Goal: Find specific page/section: Find specific page/section

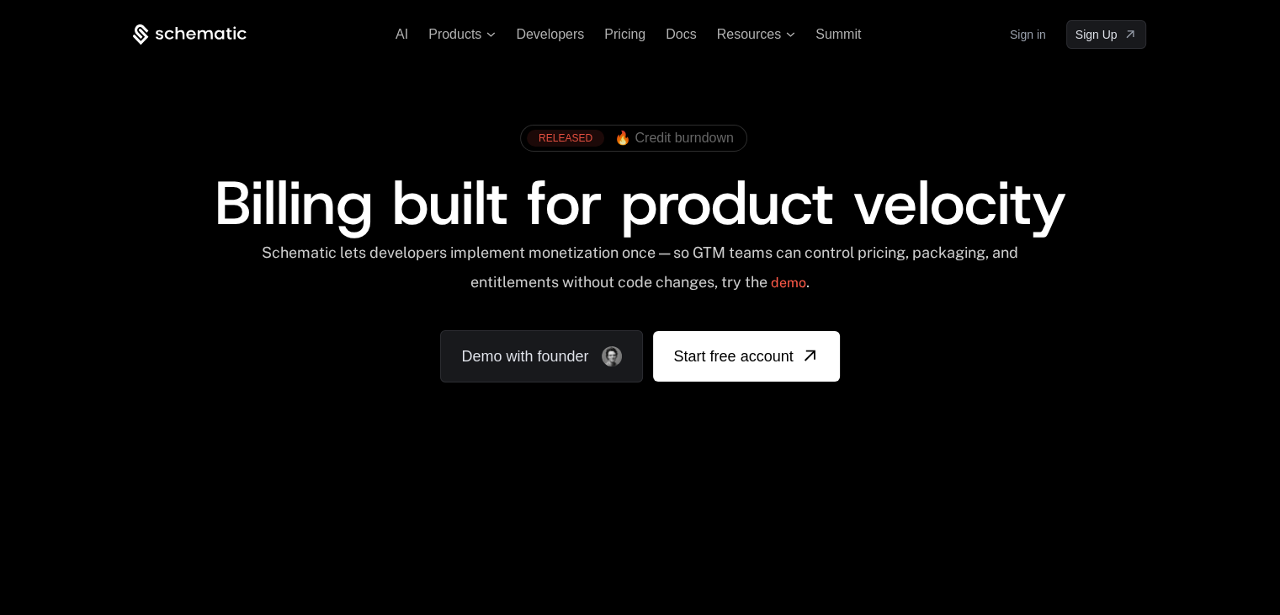
click at [668, 133] on span "🔥 Credit burndown" at bounding box center [675, 137] width 120 height 15
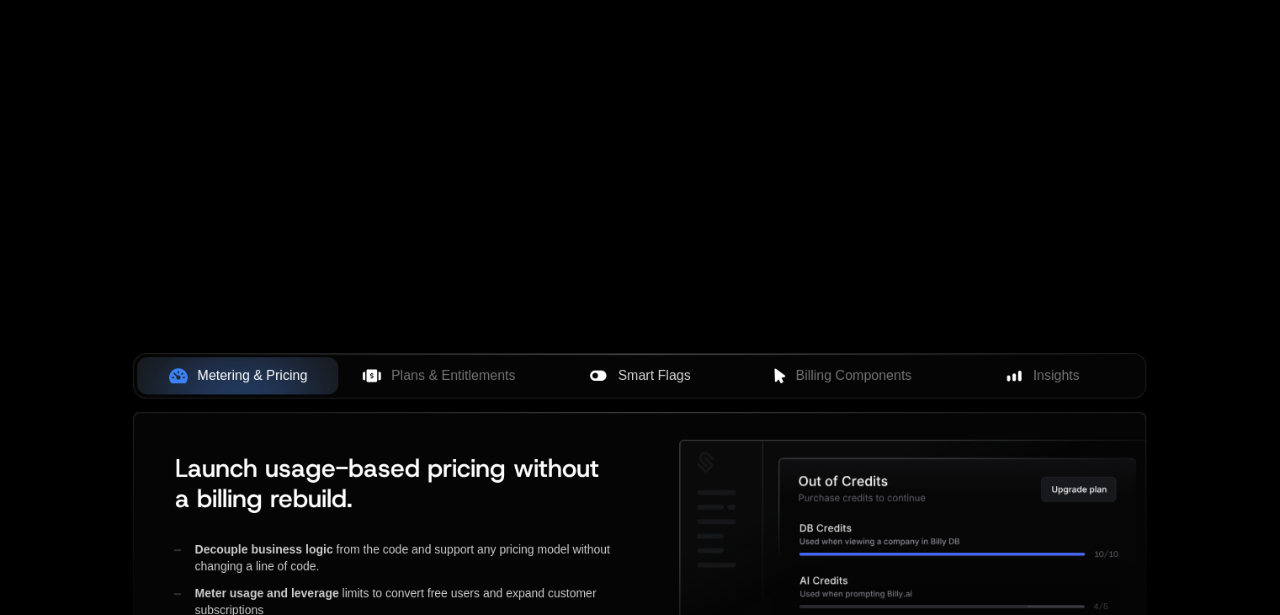
scroll to position [421, 0]
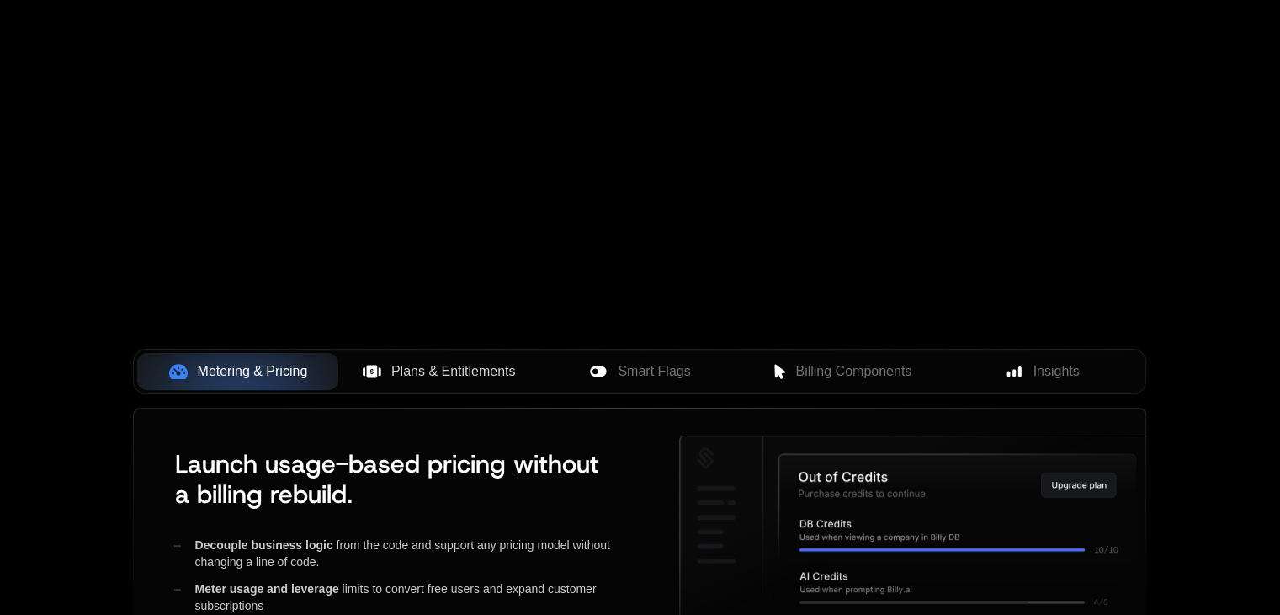
drag, startPoint x: 441, startPoint y: 381, endPoint x: 465, endPoint y: 381, distance: 23.6
click at [441, 381] on button "Plans & Entitlements" at bounding box center [438, 371] width 201 height 37
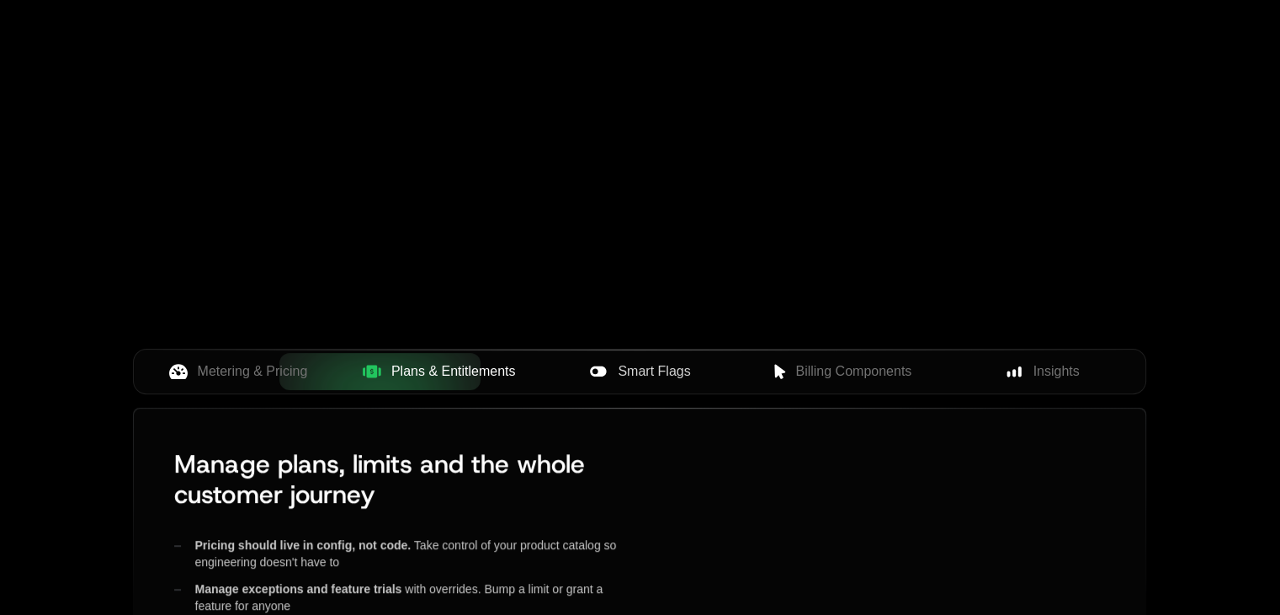
click at [656, 385] on button "Smart Flags" at bounding box center [640, 371] width 201 height 37
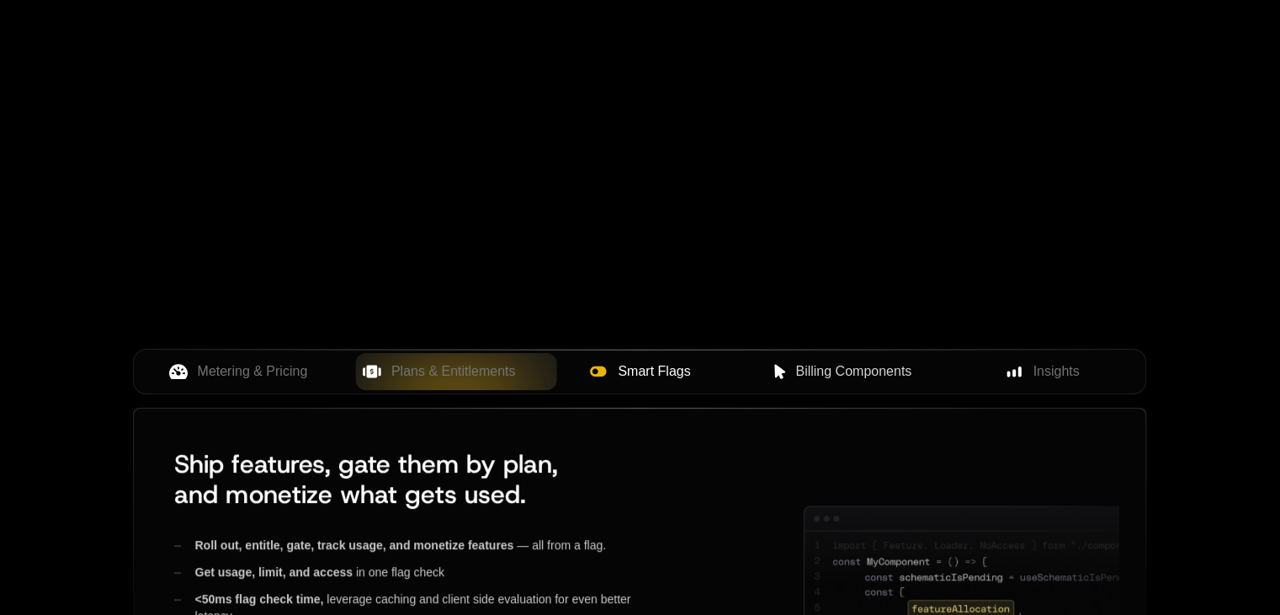
click at [845, 380] on span "Billing Components" at bounding box center [854, 371] width 116 height 20
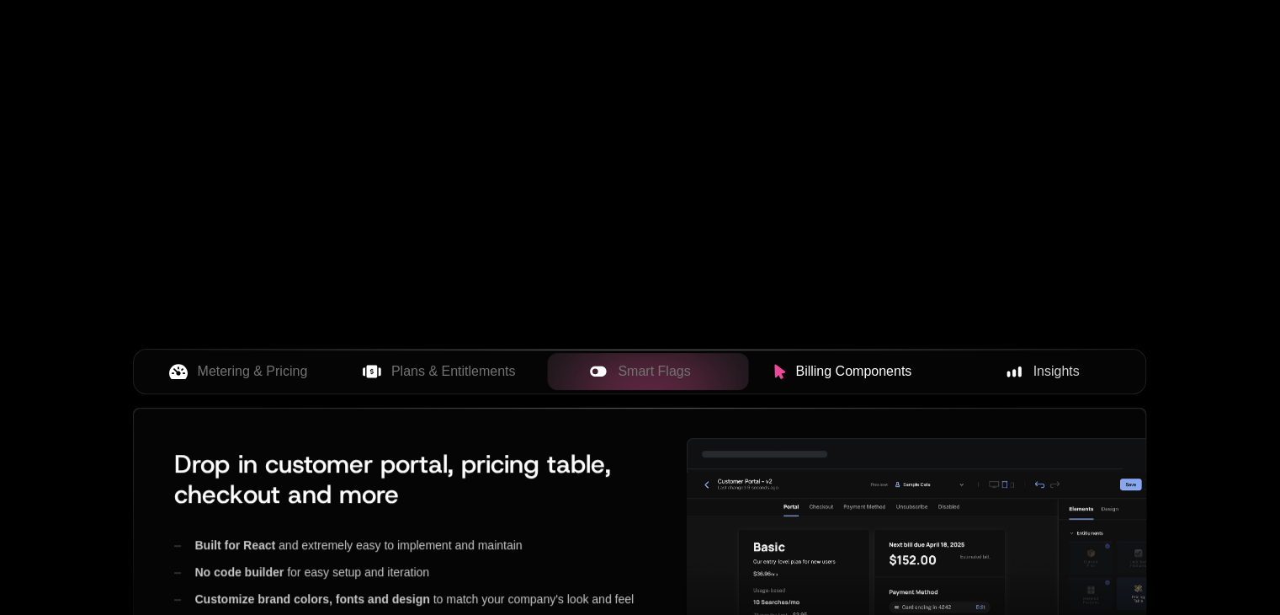
click at [1013, 370] on rect at bounding box center [1013, 374] width 3 height 8
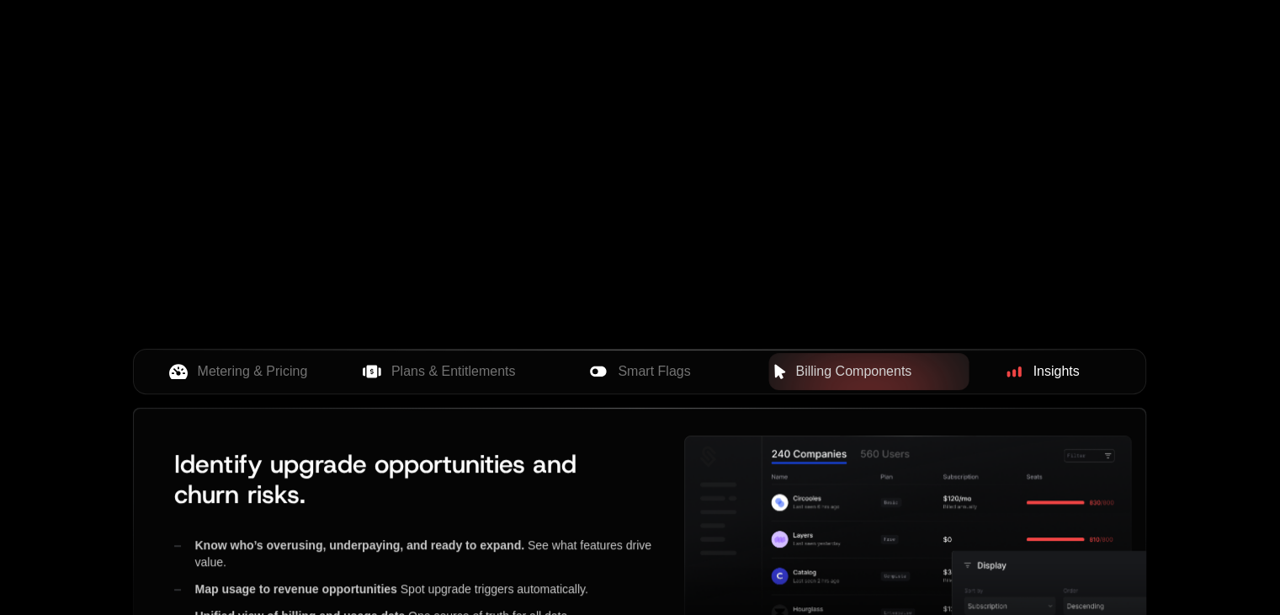
click at [848, 370] on span "Billing Components" at bounding box center [854, 371] width 116 height 20
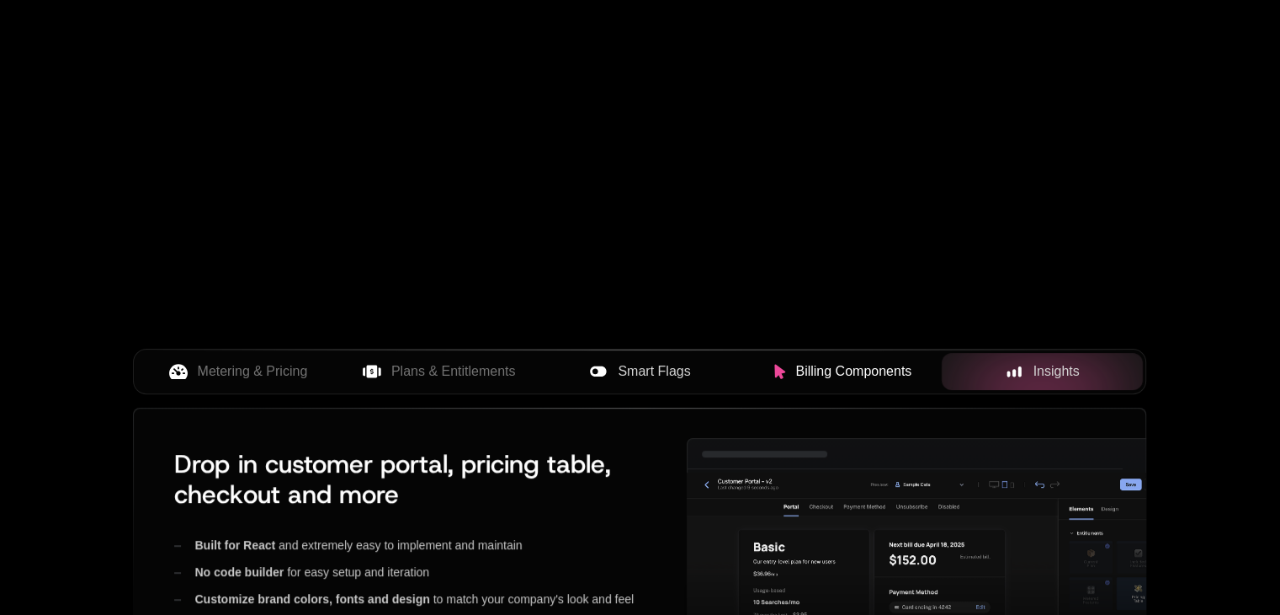
click at [641, 368] on span "Smart Flags" at bounding box center [654, 371] width 72 height 20
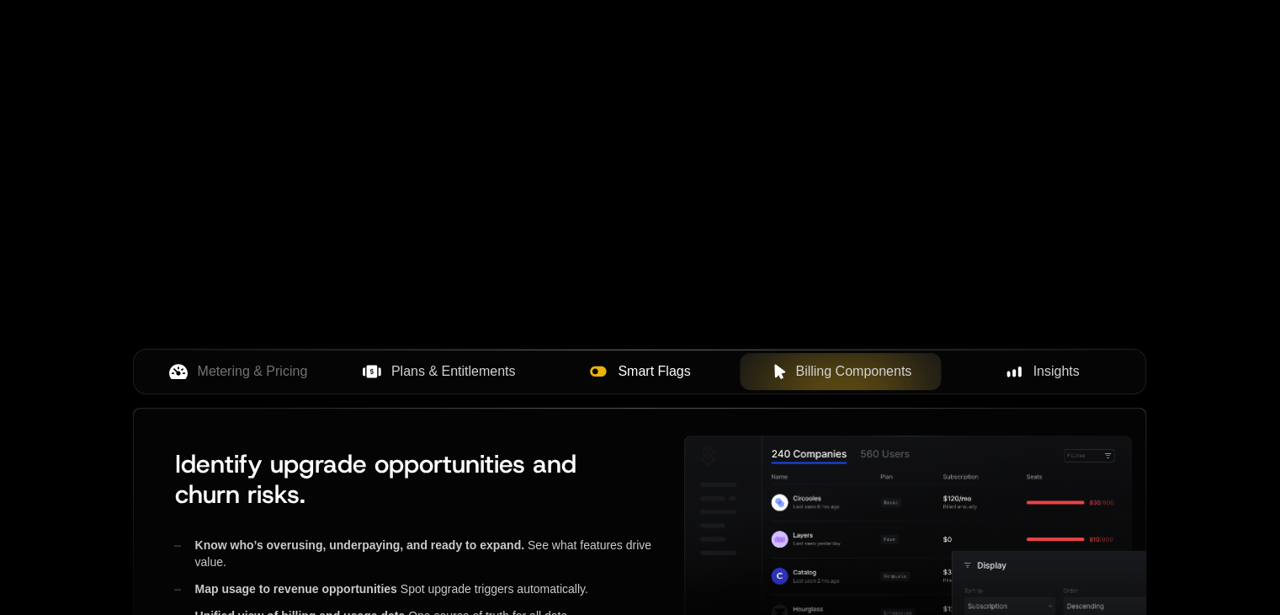
click at [469, 362] on span "Plans & Entitlements" at bounding box center [453, 371] width 125 height 20
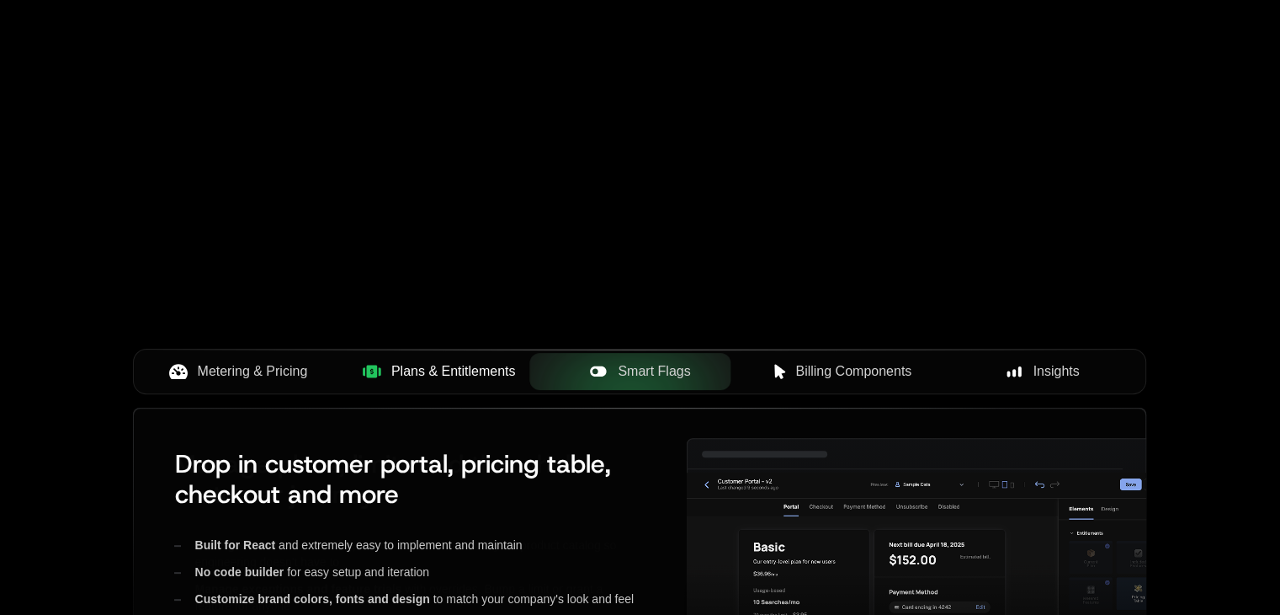
click at [235, 362] on span "Metering & Pricing" at bounding box center [253, 371] width 110 height 20
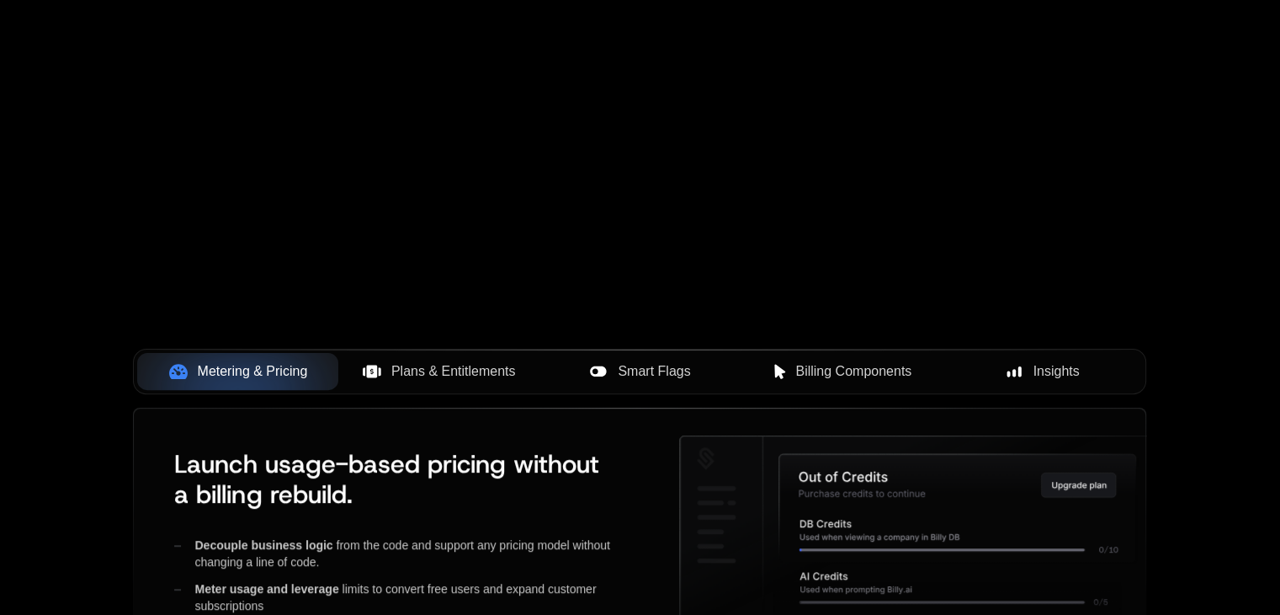
click at [496, 378] on span "Plans & Entitlements" at bounding box center [453, 371] width 125 height 20
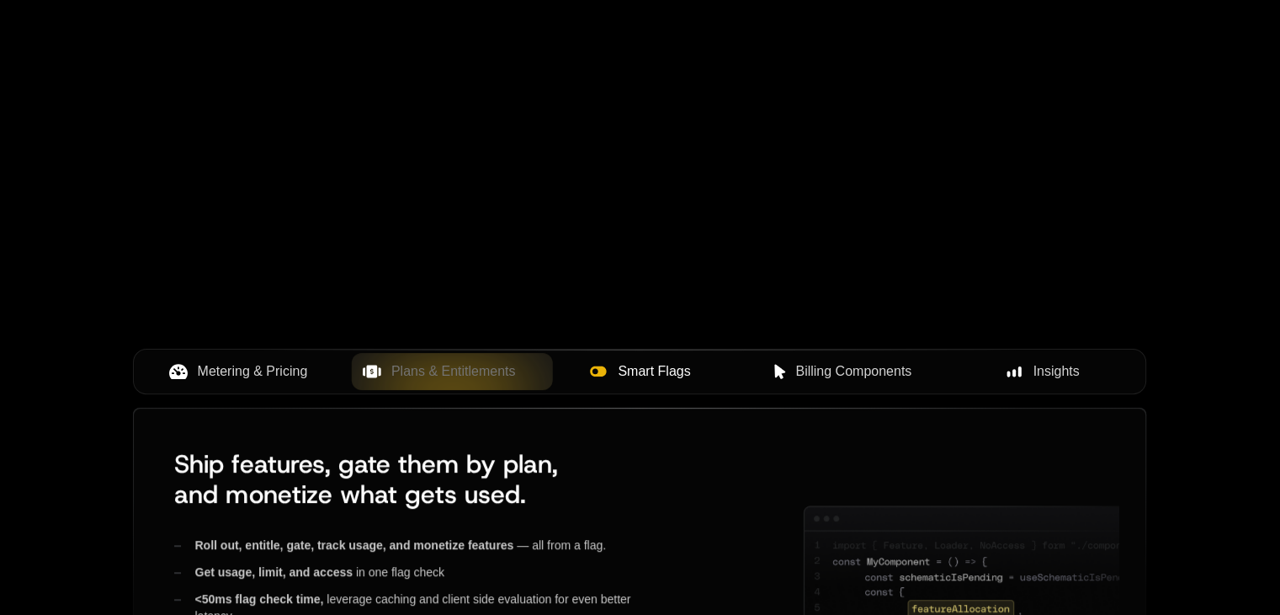
click at [793, 370] on div "Billing Components" at bounding box center [841, 371] width 174 height 20
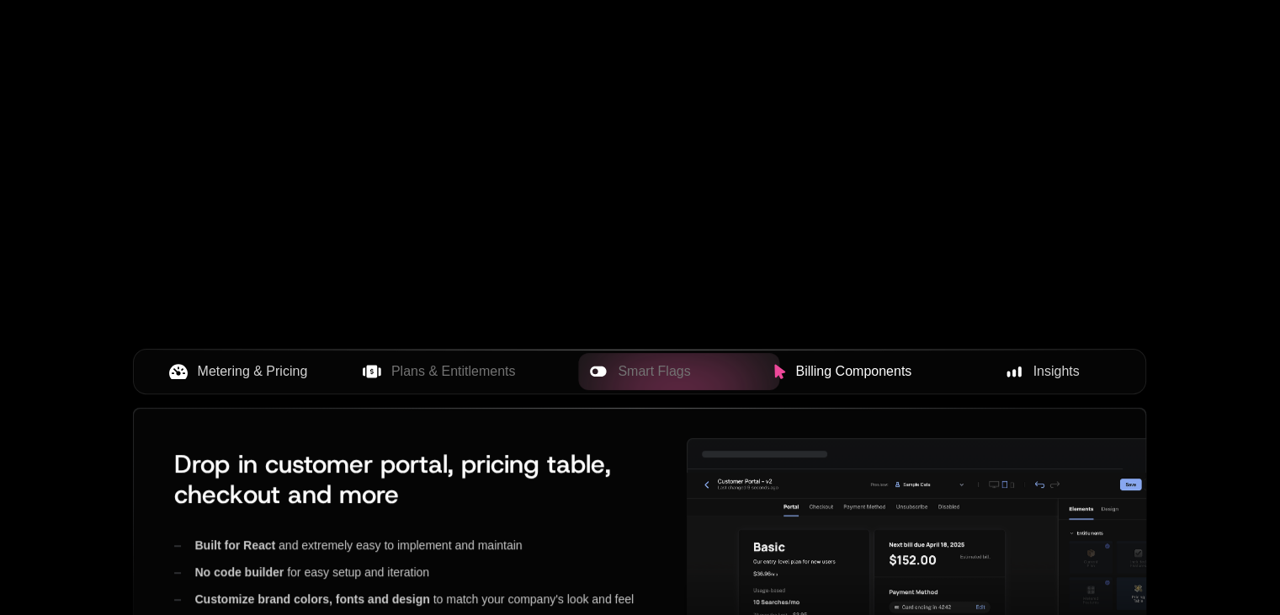
click at [973, 350] on div "Metering & Pricing Plans & Entitlements Smart Flags Billing Components Insights" at bounding box center [640, 371] width 1014 height 45
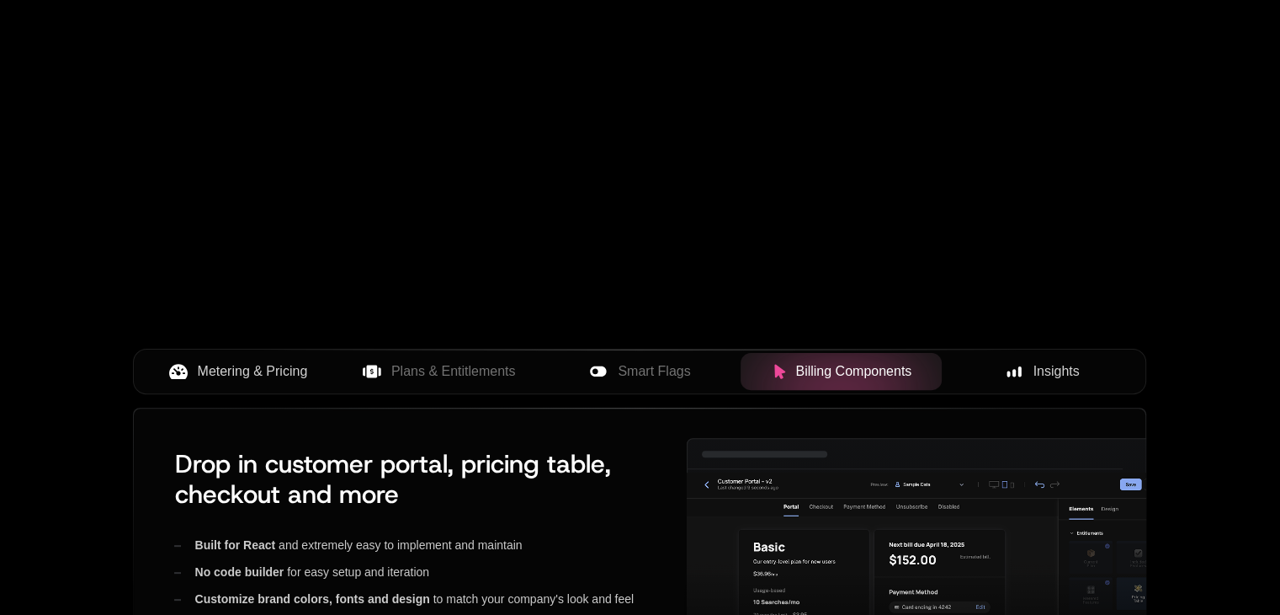
click at [1019, 361] on div "Insights" at bounding box center [1042, 371] width 174 height 20
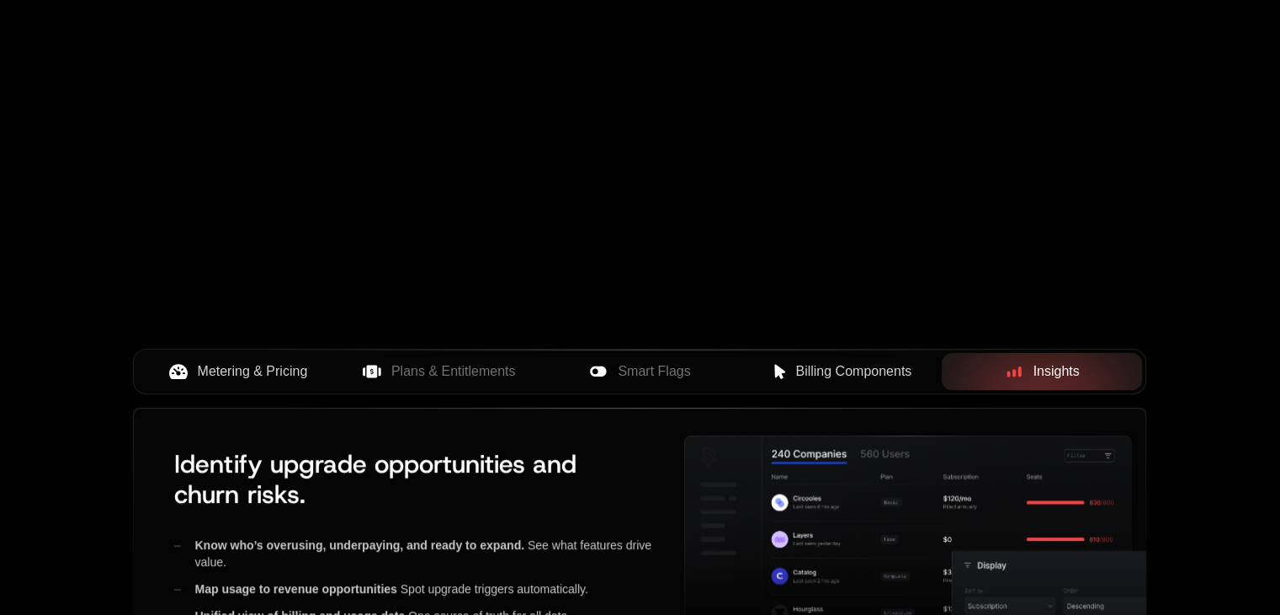
click at [838, 365] on span "Billing Components" at bounding box center [854, 371] width 116 height 20
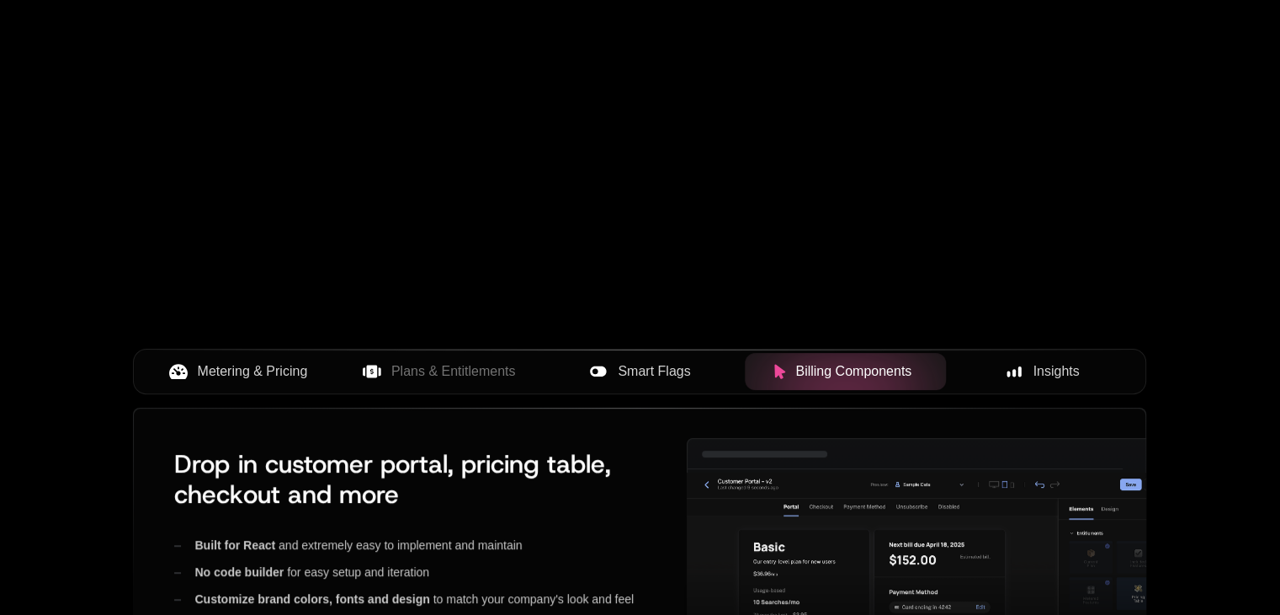
click at [616, 367] on div "Smart Flags" at bounding box center [640, 371] width 174 height 20
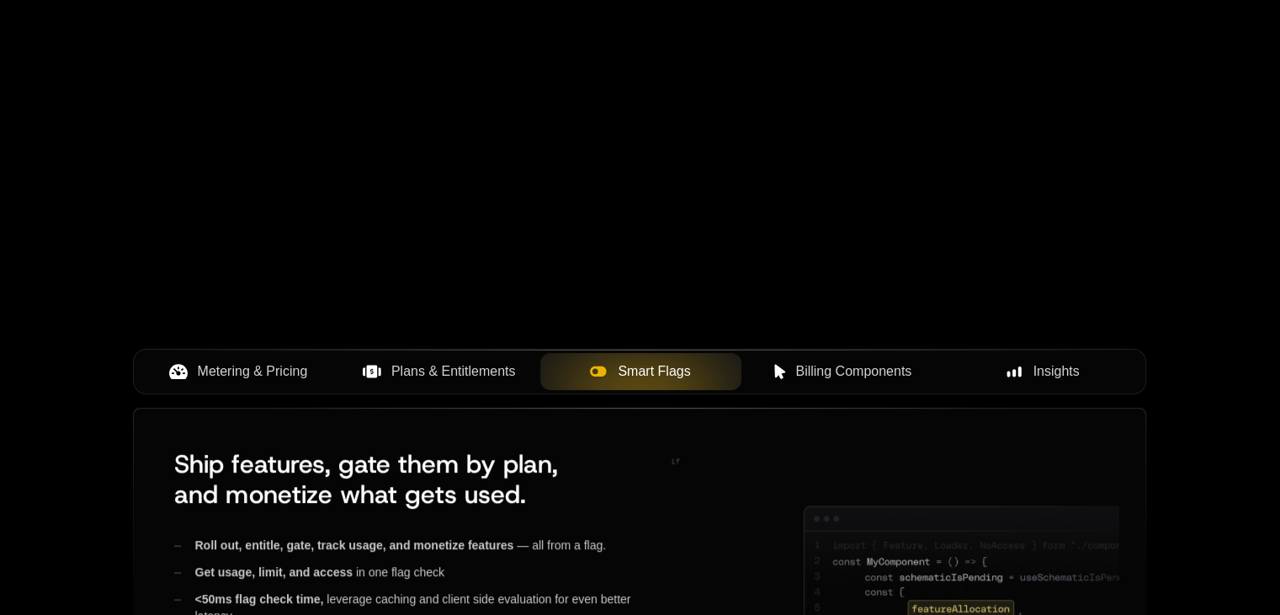
click at [441, 366] on span "Plans & Entitlements" at bounding box center [453, 371] width 125 height 20
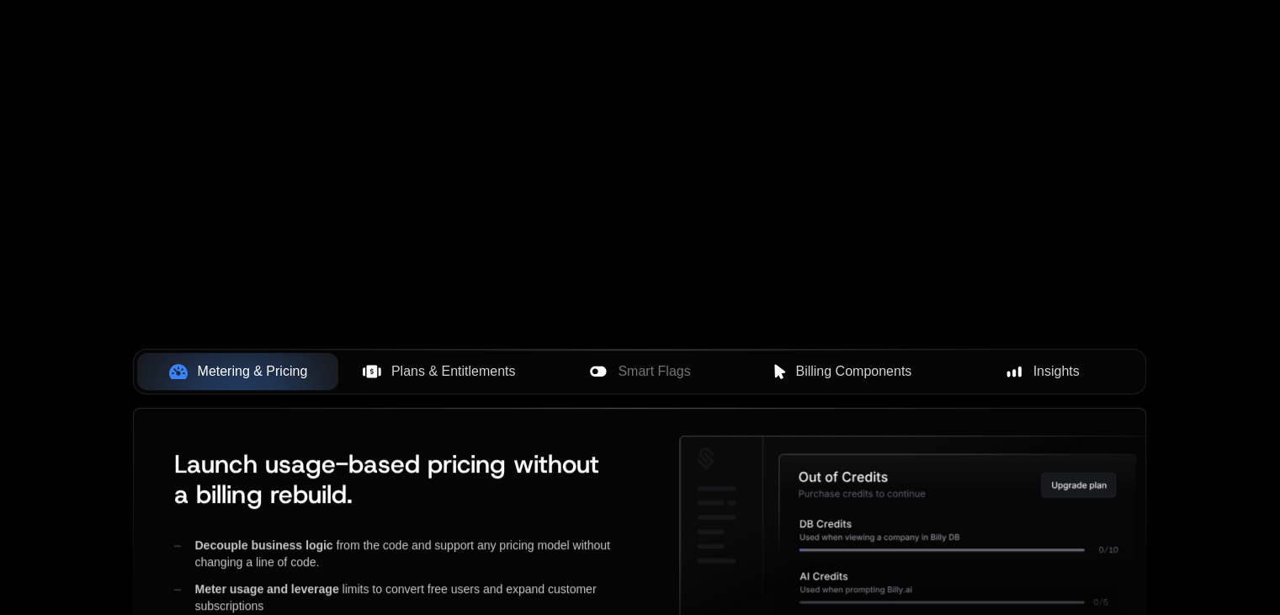
click at [455, 379] on span "Plans & Entitlements" at bounding box center [453, 371] width 125 height 20
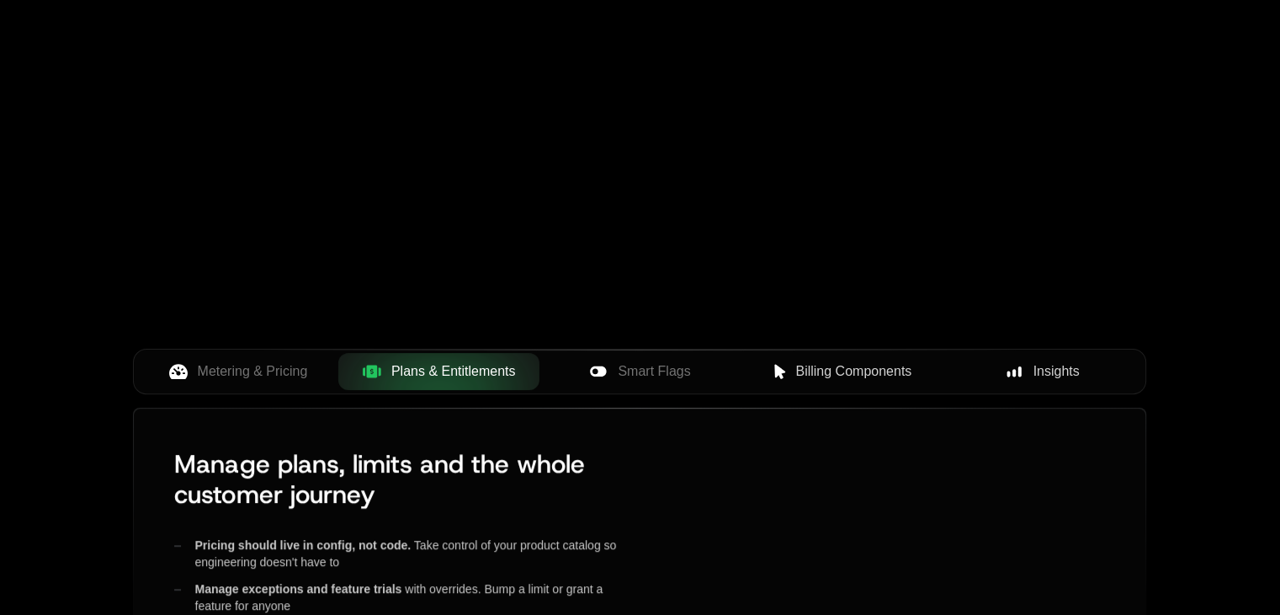
click at [634, 375] on span "Smart Flags" at bounding box center [654, 371] width 72 height 20
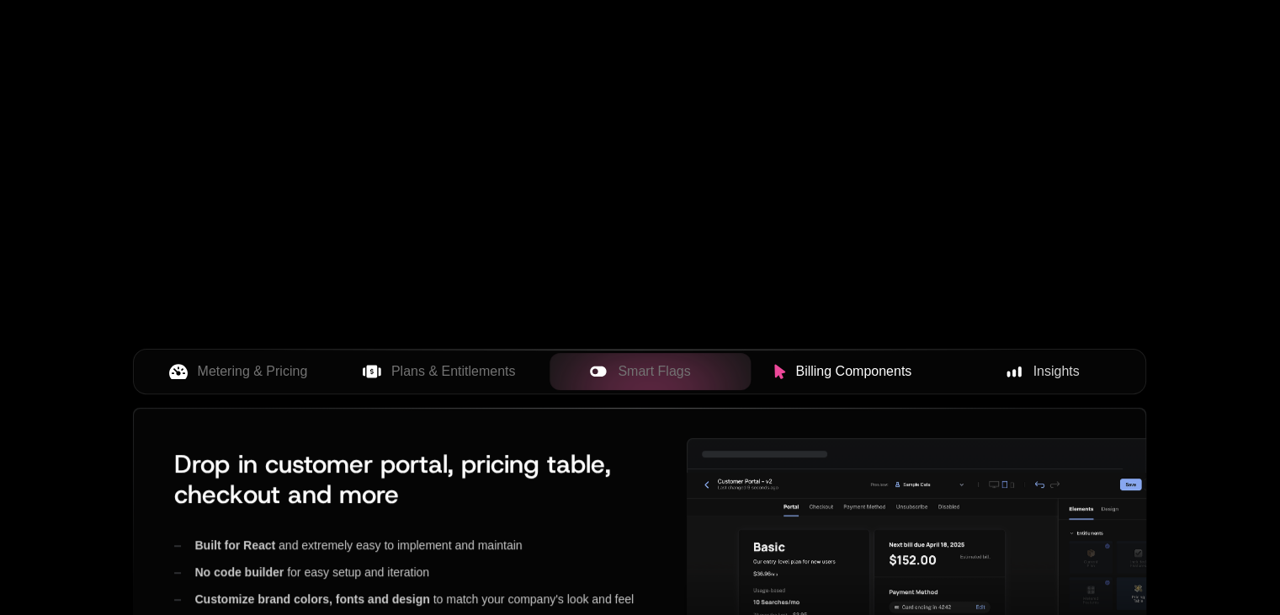
click at [973, 371] on div "Insights" at bounding box center [1042, 371] width 174 height 20
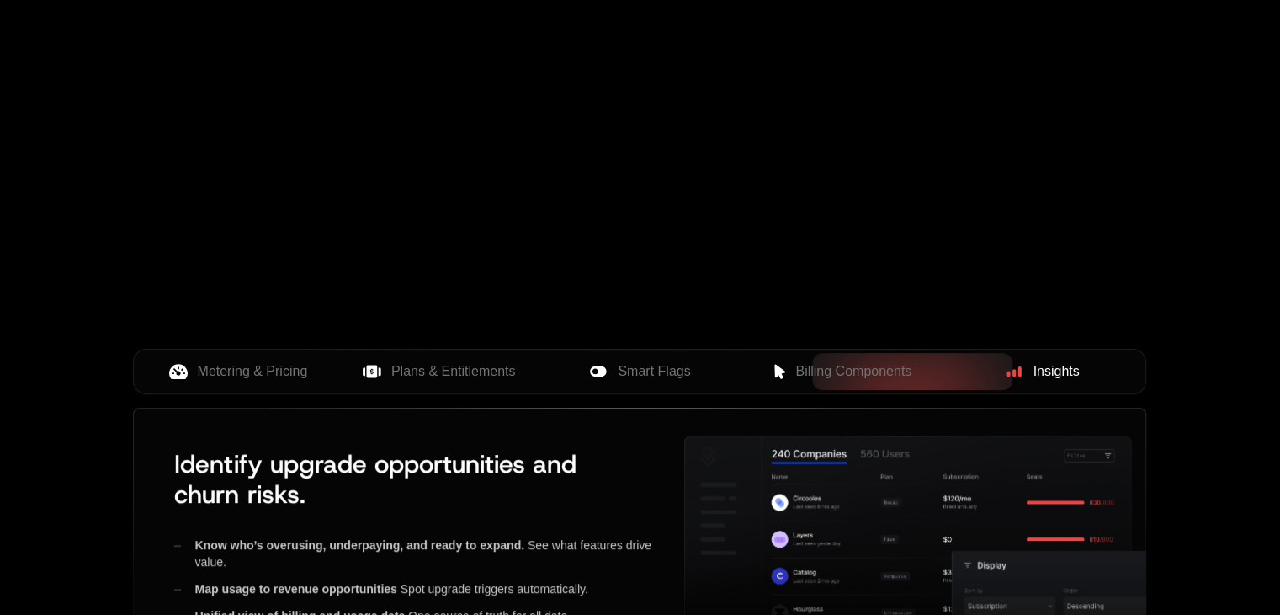
click at [1023, 366] on div "Insights" at bounding box center [1042, 371] width 174 height 20
